Goal: Entertainment & Leisure: Consume media (video, audio)

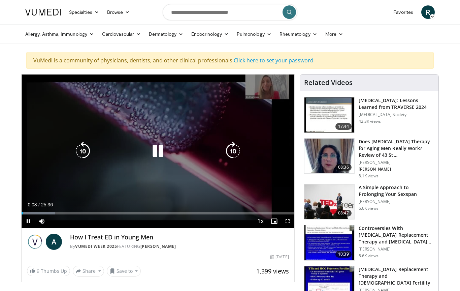
click at [157, 151] on icon "Video Player" at bounding box center [158, 151] width 19 height 19
click at [154, 148] on icon "Video Player" at bounding box center [158, 151] width 19 height 19
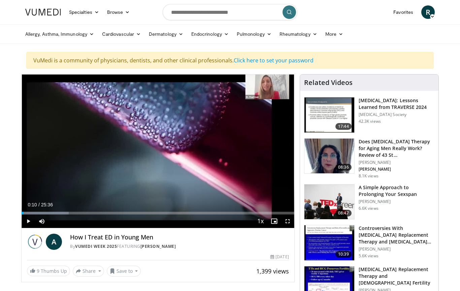
click at [23, 226] on span "Video Player" at bounding box center [28, 220] width 13 height 13
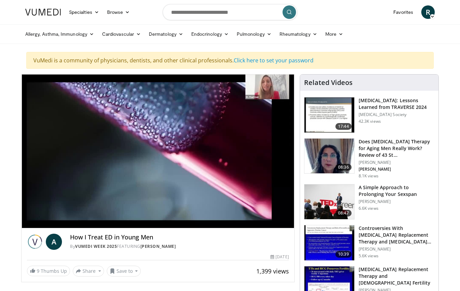
click at [129, 173] on div "10 seconds Tap to unmute" at bounding box center [158, 150] width 273 height 153
click at [170, 190] on div "10 seconds Tap to unmute" at bounding box center [158, 150] width 273 height 153
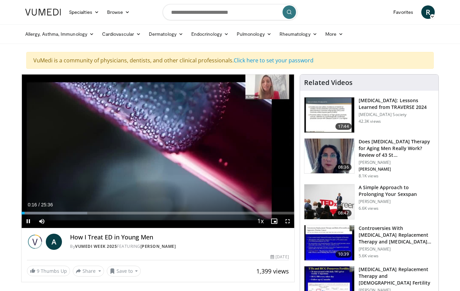
click at [171, 187] on div "10 seconds Tap to unmute" at bounding box center [158, 150] width 273 height 153
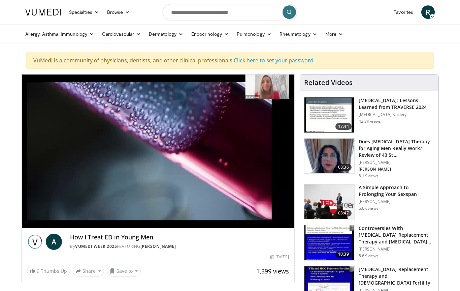
click at [103, 174] on div "10 seconds Tap to unmute" at bounding box center [158, 150] width 273 height 153
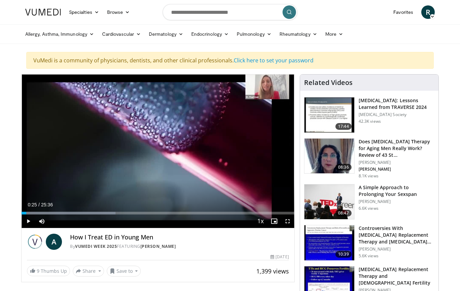
click at [86, 168] on div "10 seconds Tap to unmute" at bounding box center [158, 150] width 273 height 153
click at [44, 191] on div "10 seconds Tap to unmute" at bounding box center [158, 150] width 273 height 153
click at [117, 246] on link "Vumedi Week 2025" at bounding box center [96, 246] width 42 height 6
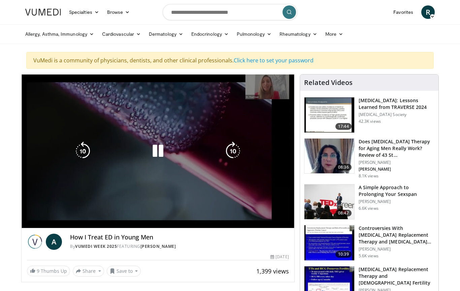
click at [157, 147] on icon "Video Player" at bounding box center [158, 151] width 19 height 19
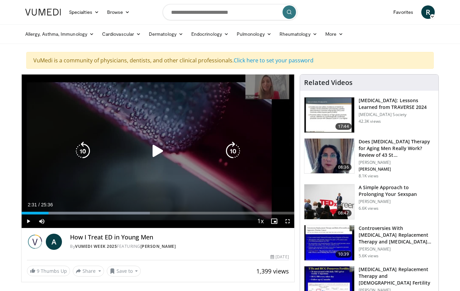
click at [151, 144] on icon "Video Player" at bounding box center [158, 151] width 19 height 19
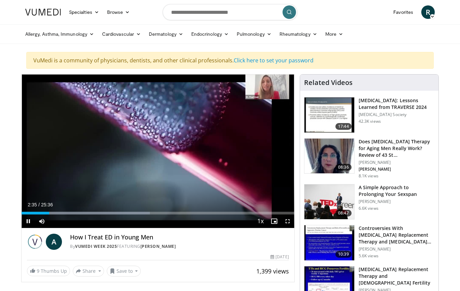
click at [240, 212] on div "Loaded : 47.11%" at bounding box center [158, 213] width 273 height 3
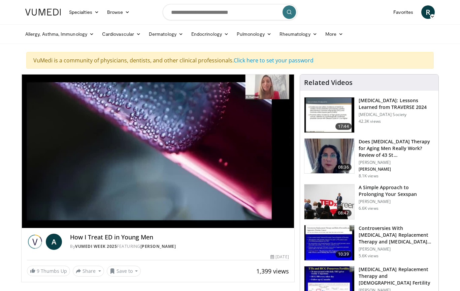
click at [96, 170] on div "10 seconds Tap to unmute" at bounding box center [158, 150] width 273 height 153
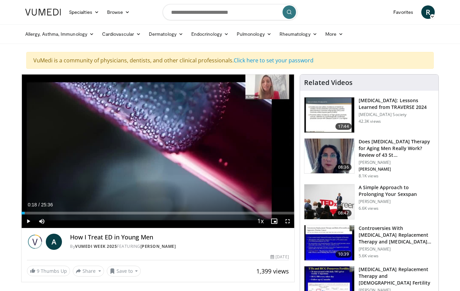
click at [109, 158] on div "10 seconds Tap to unmute" at bounding box center [158, 150] width 273 height 153
